Goal: Task Accomplishment & Management: Complete application form

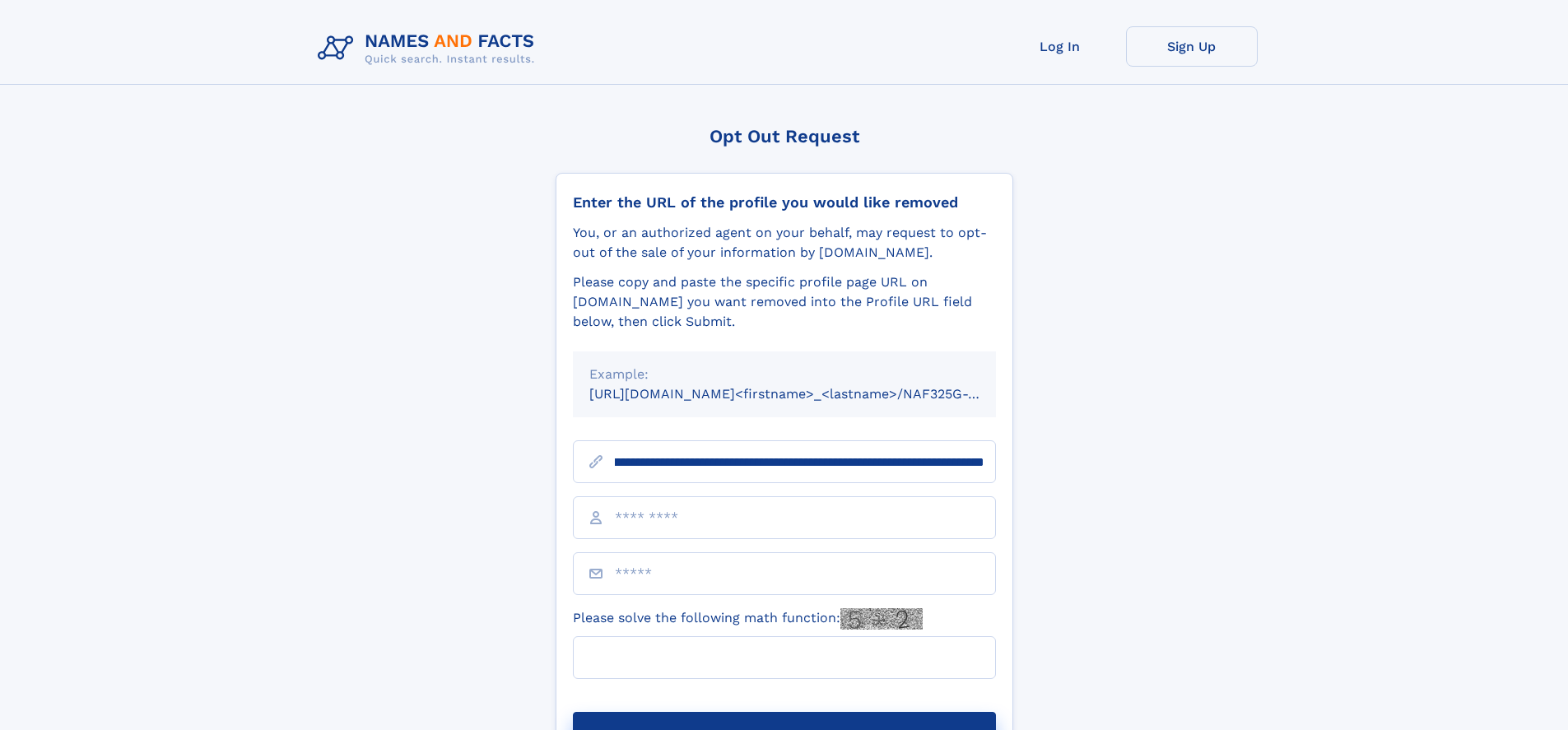
scroll to position [0, 200]
type input "**********"
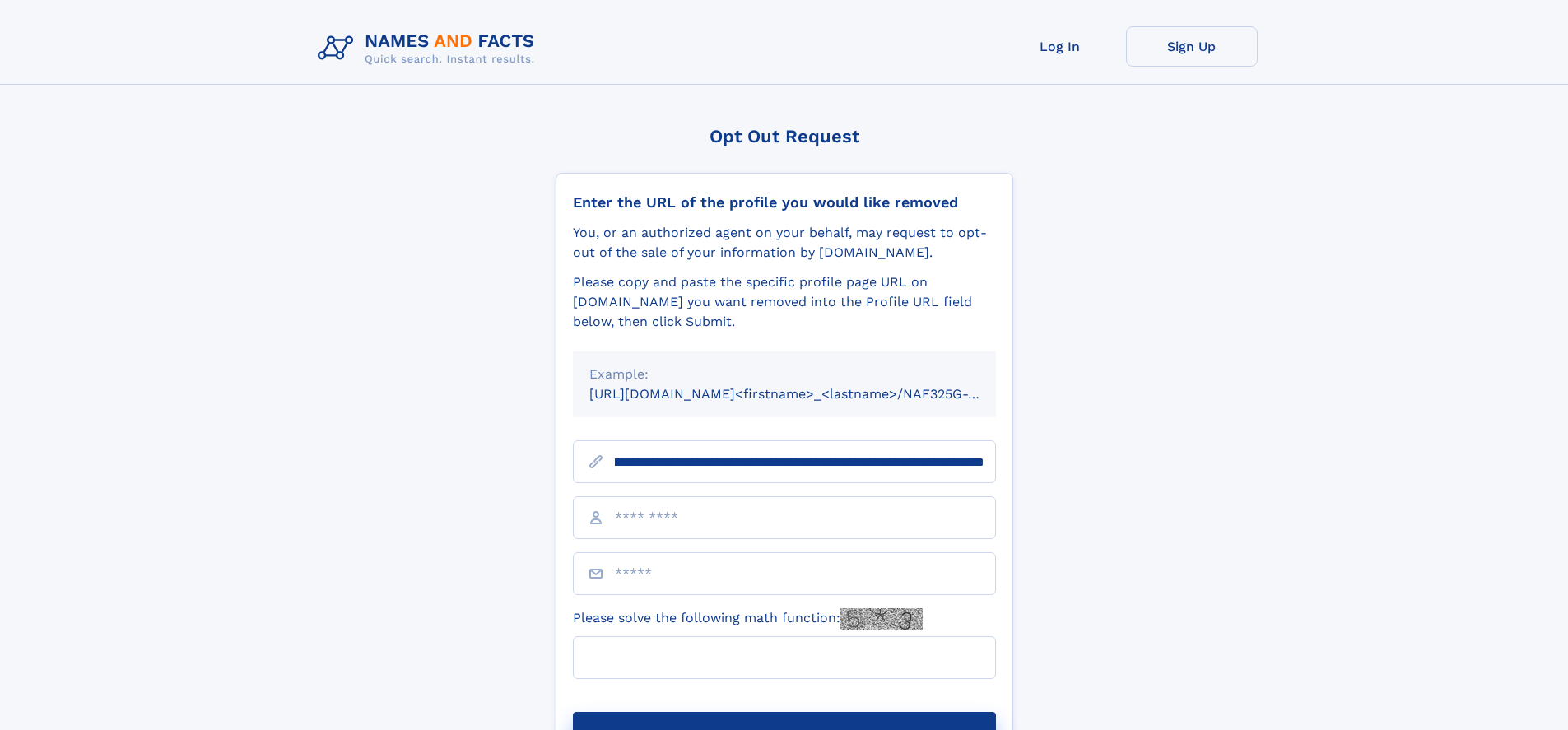
scroll to position [0, 200]
type input "**********"
